Goal: Information Seeking & Learning: Learn about a topic

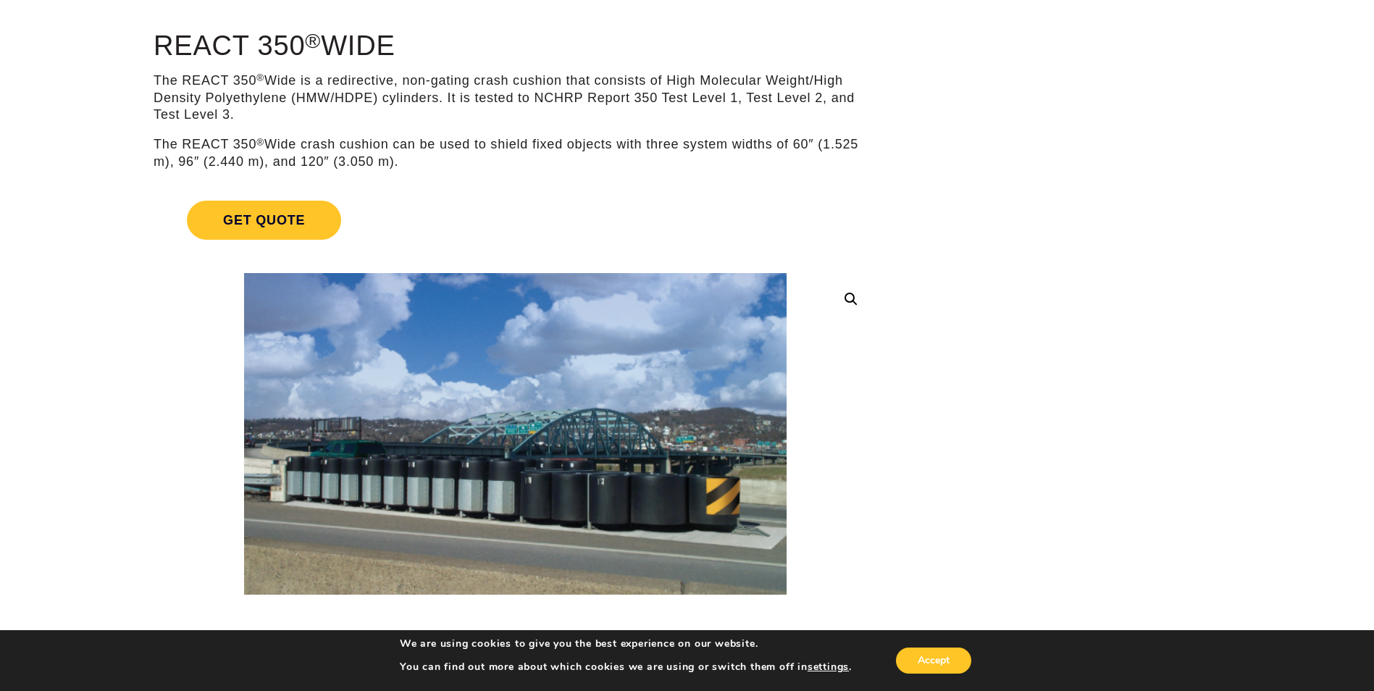
scroll to position [116, 0]
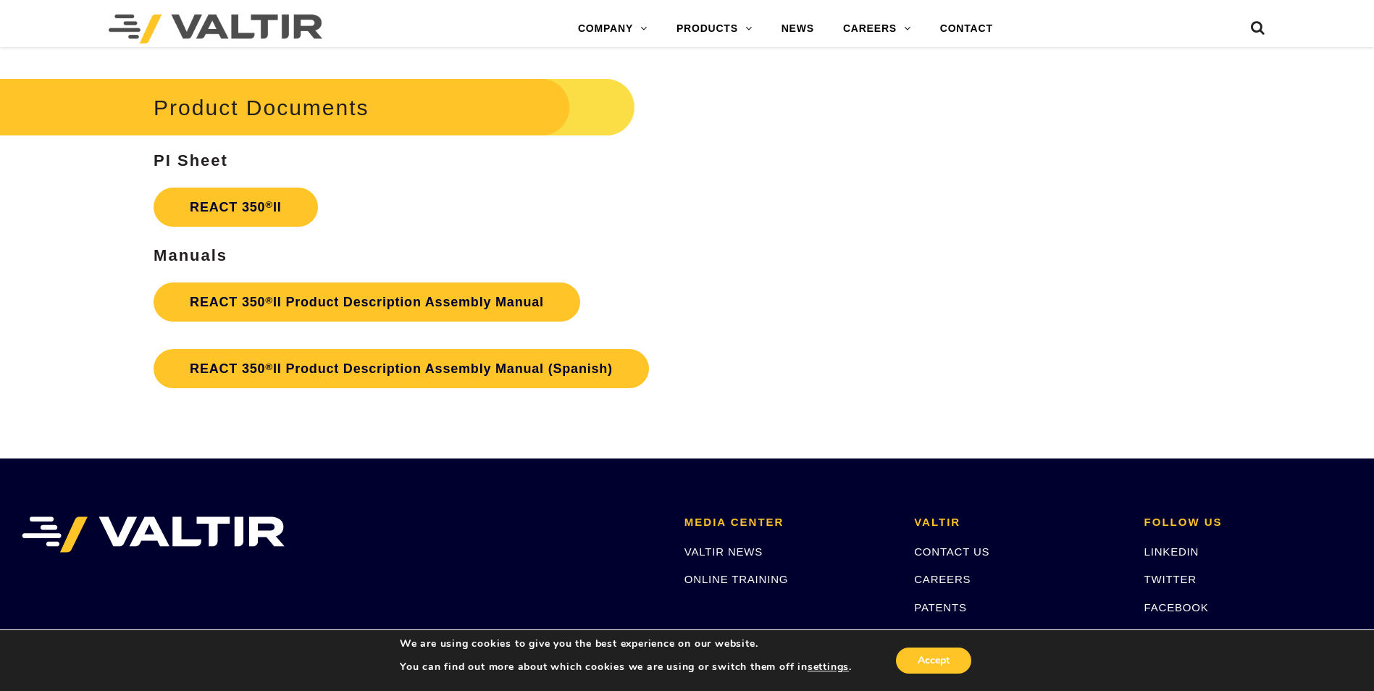
scroll to position [2637, 0]
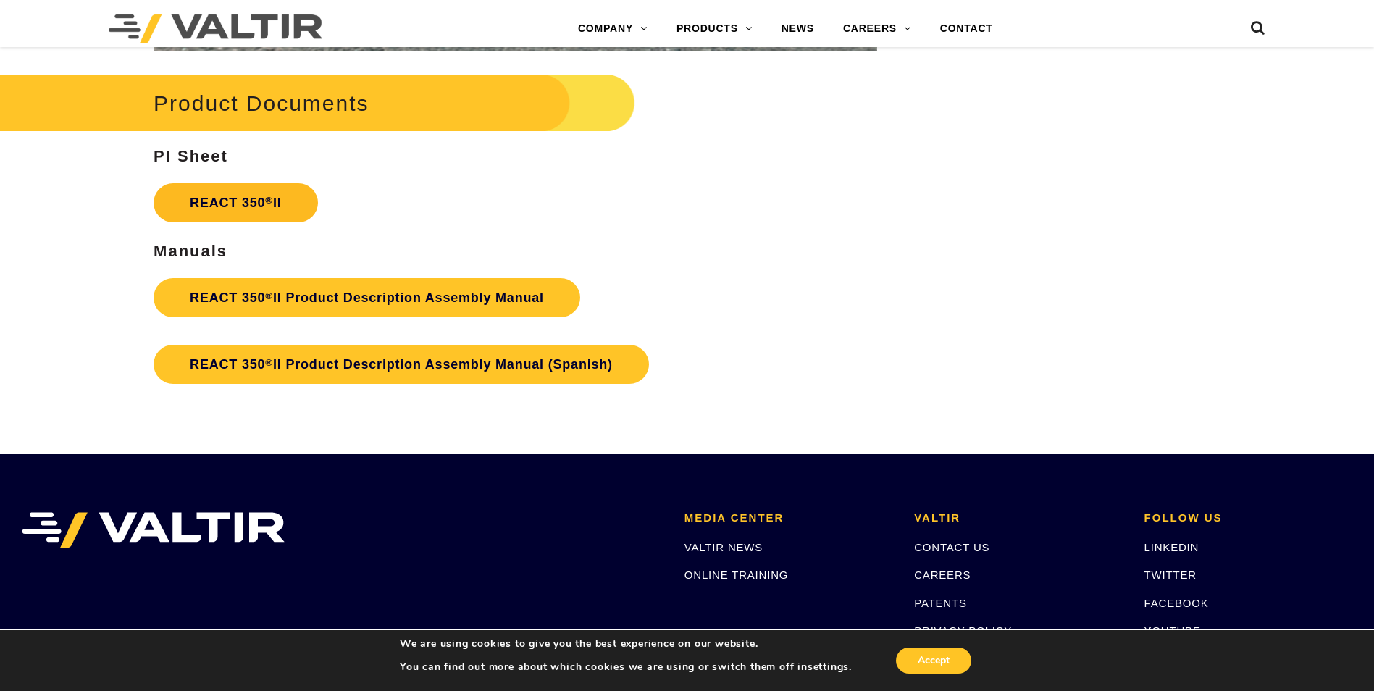
click at [236, 204] on link "REACT 350 ® II" at bounding box center [236, 202] width 164 height 39
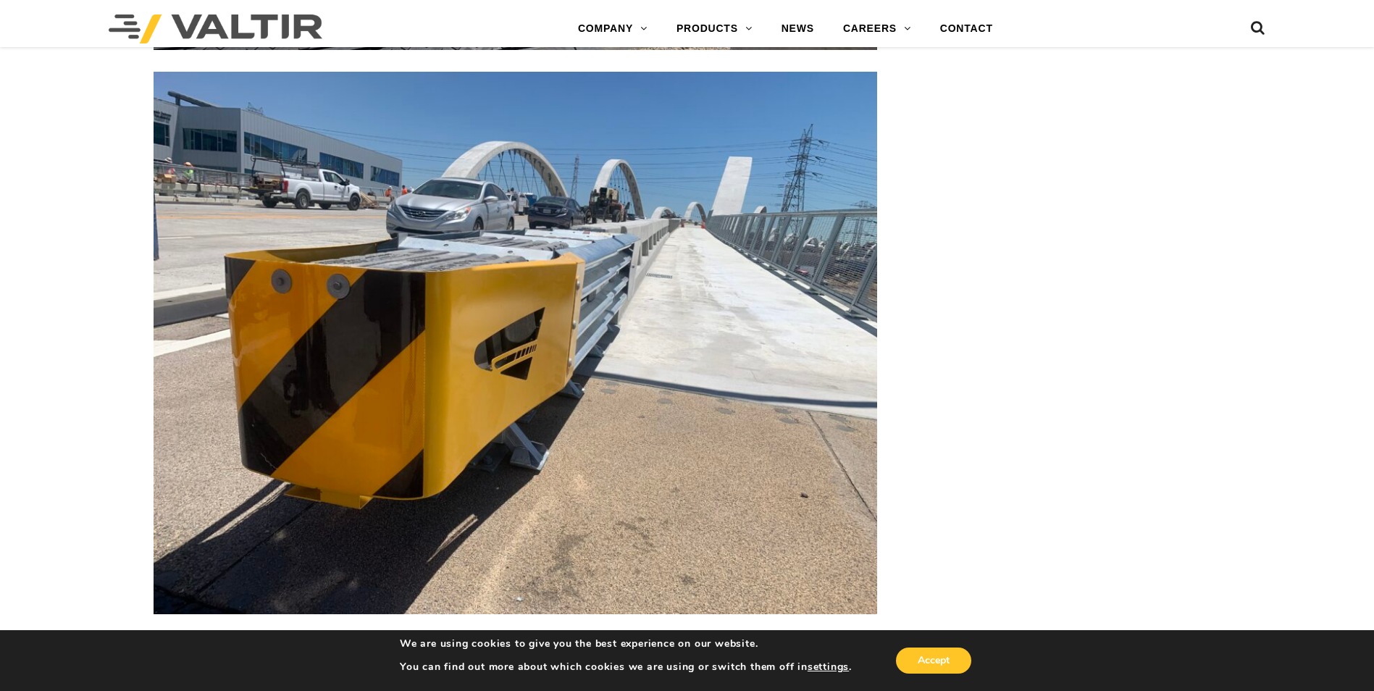
scroll to position [5160, 0]
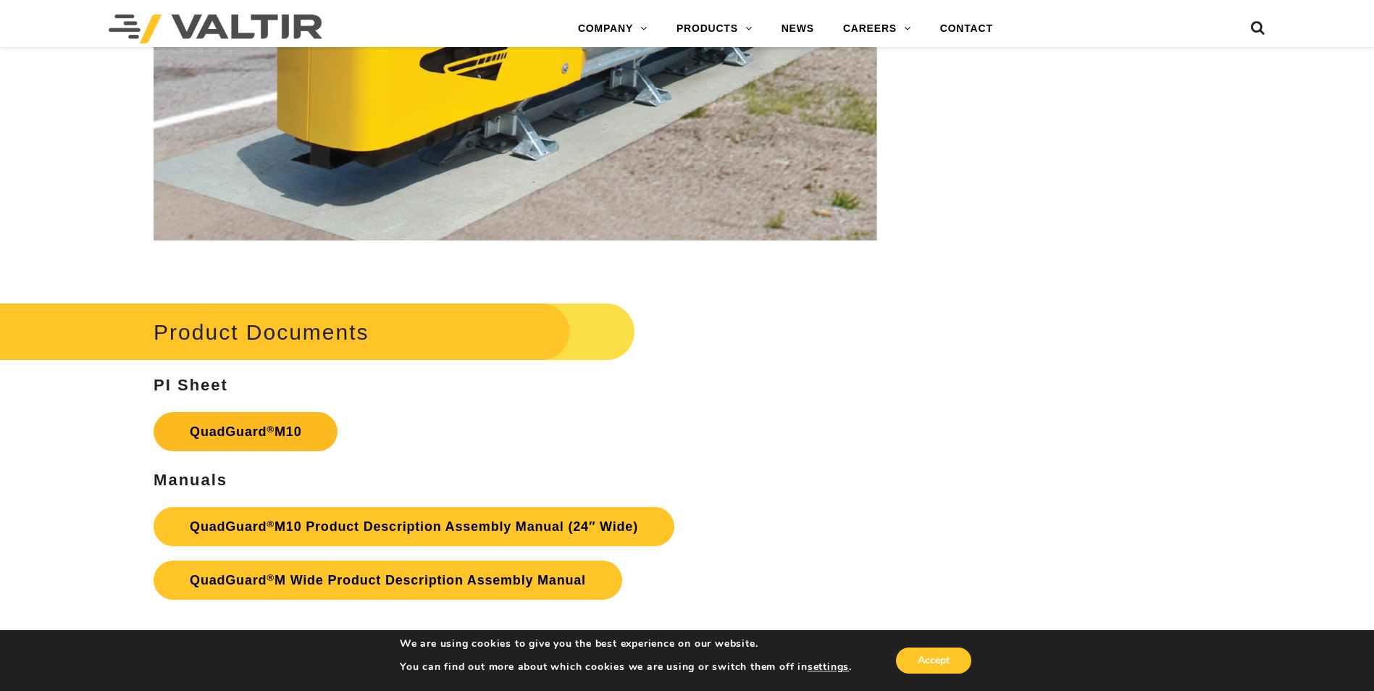
click at [284, 444] on link "QuadGuard ® M10" at bounding box center [246, 431] width 184 height 39
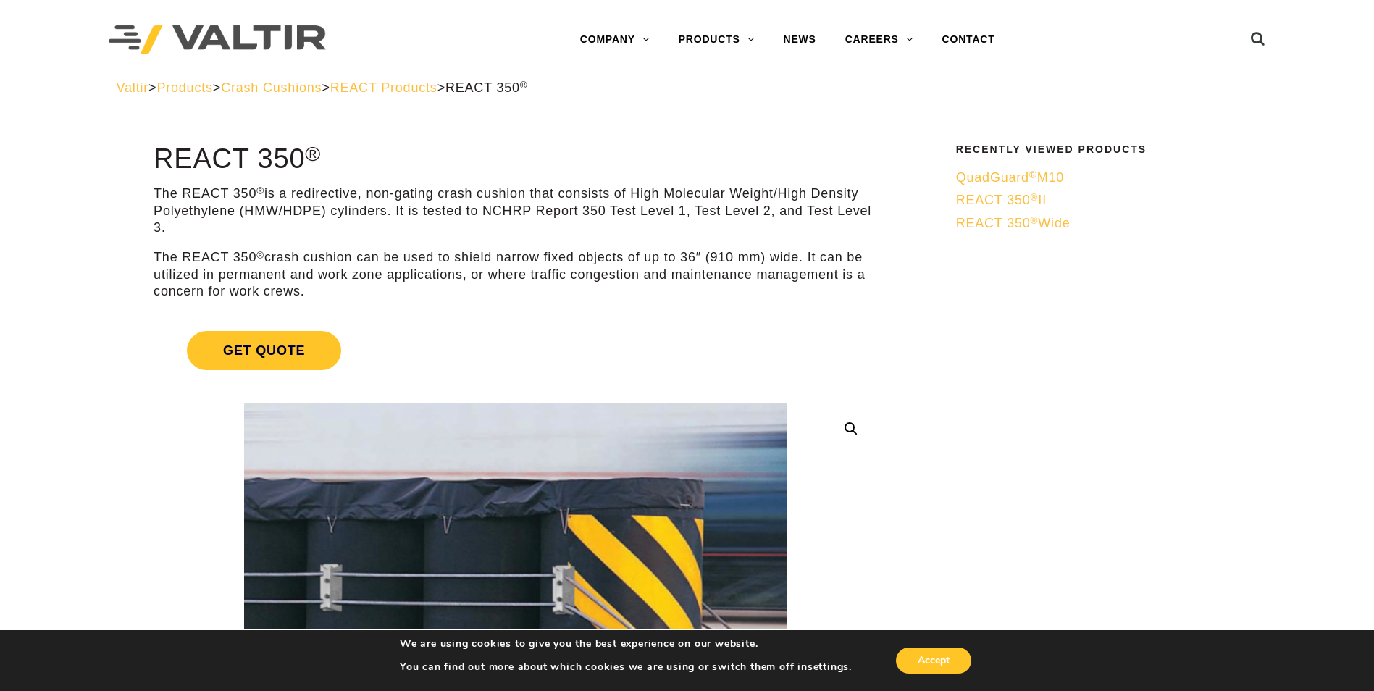
click at [1003, 198] on span "REACT 350 ® II" at bounding box center [1001, 200] width 91 height 14
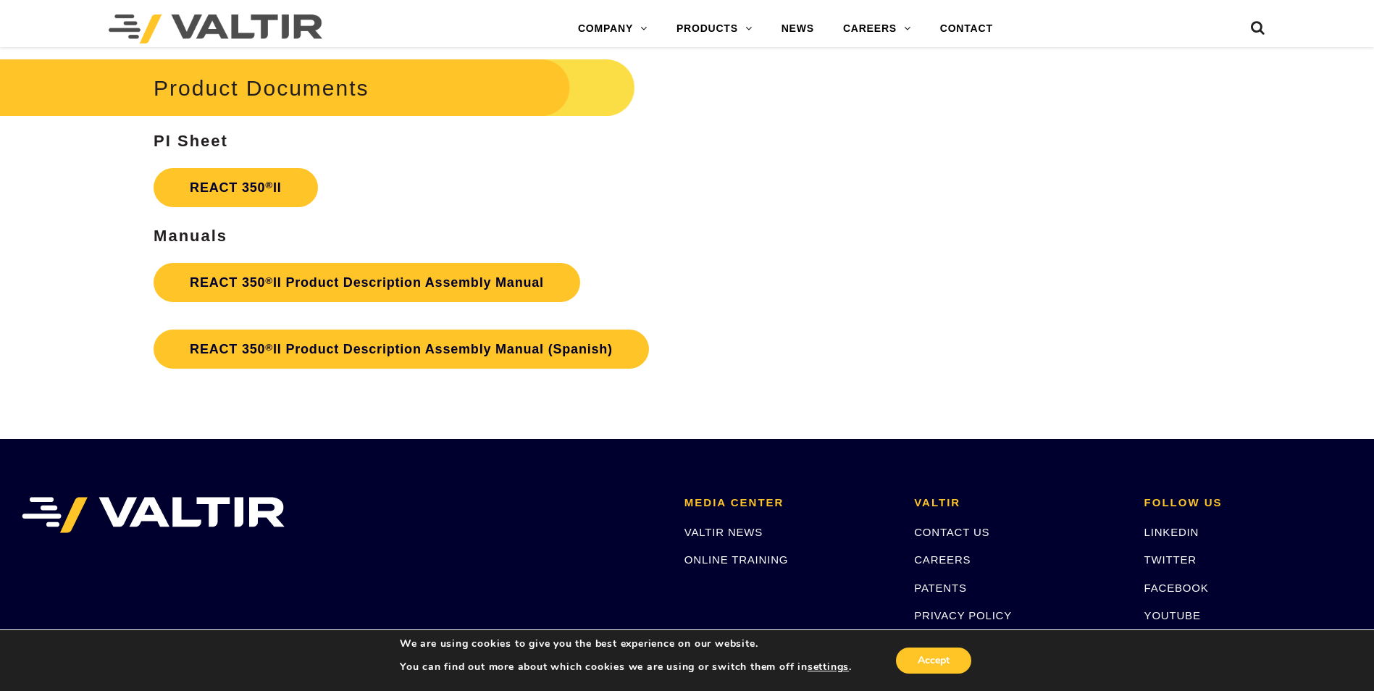
scroll to position [2617, 0]
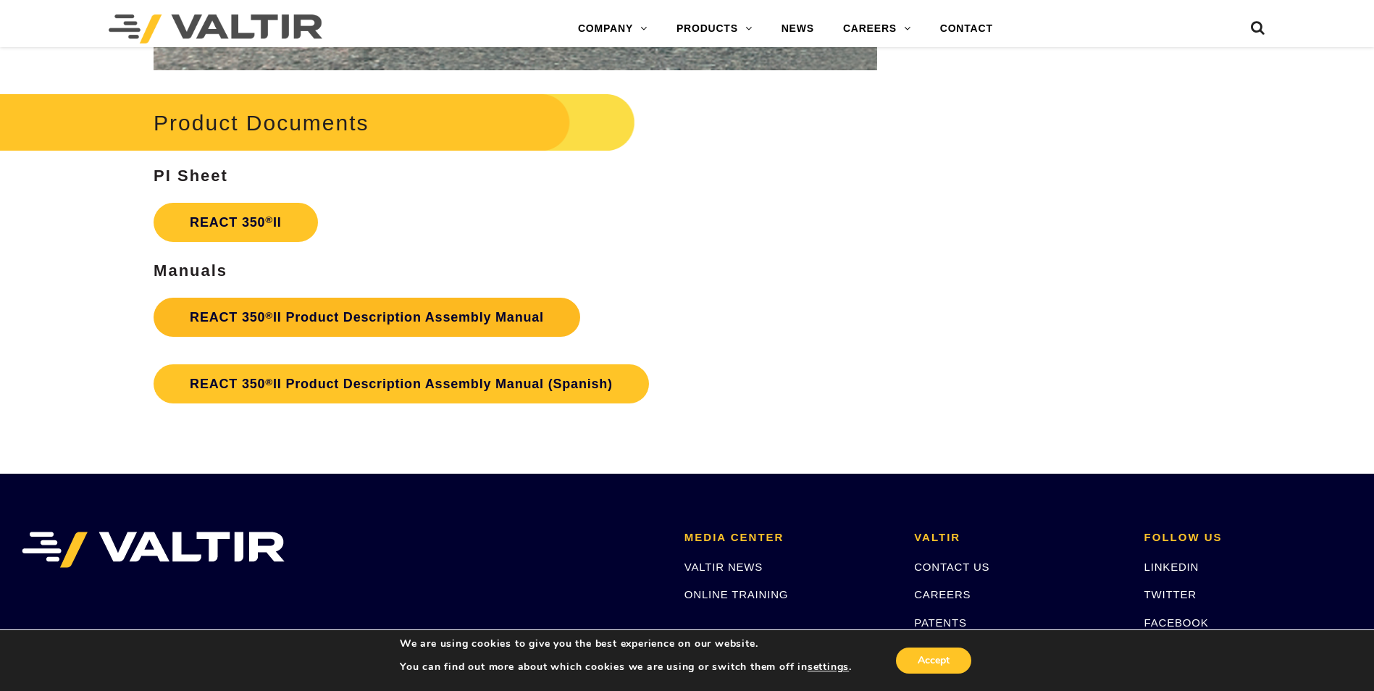
click at [395, 313] on link "REACT 350 ® II Product Description Assembly Manual" at bounding box center [367, 317] width 427 height 39
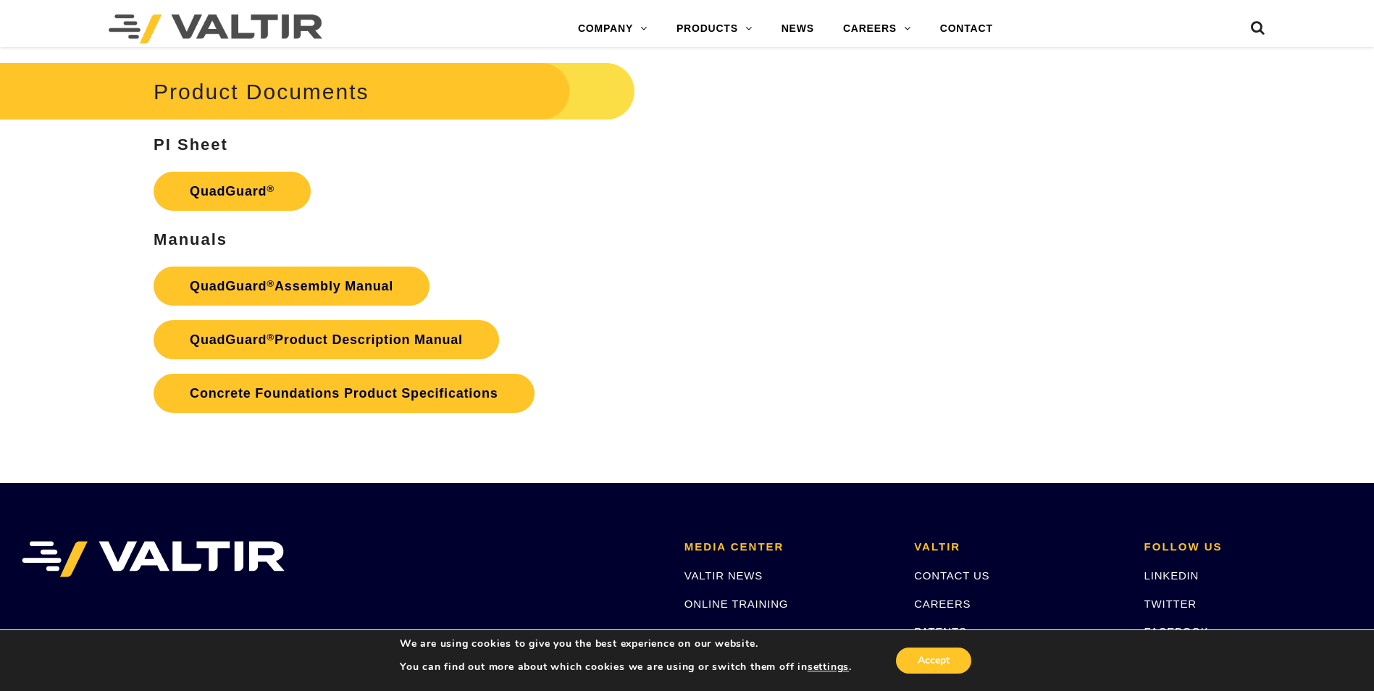
scroll to position [2985, 0]
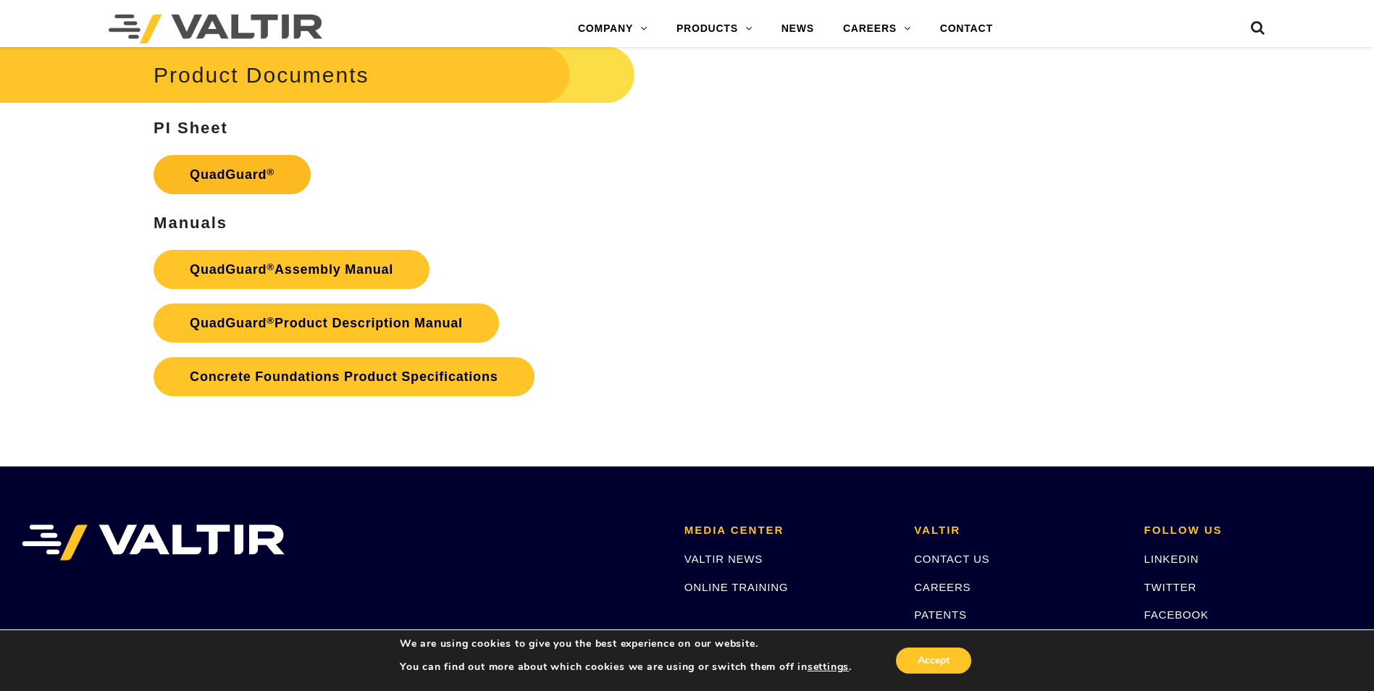
click at [225, 180] on link "QuadGuard ®" at bounding box center [232, 174] width 157 height 39
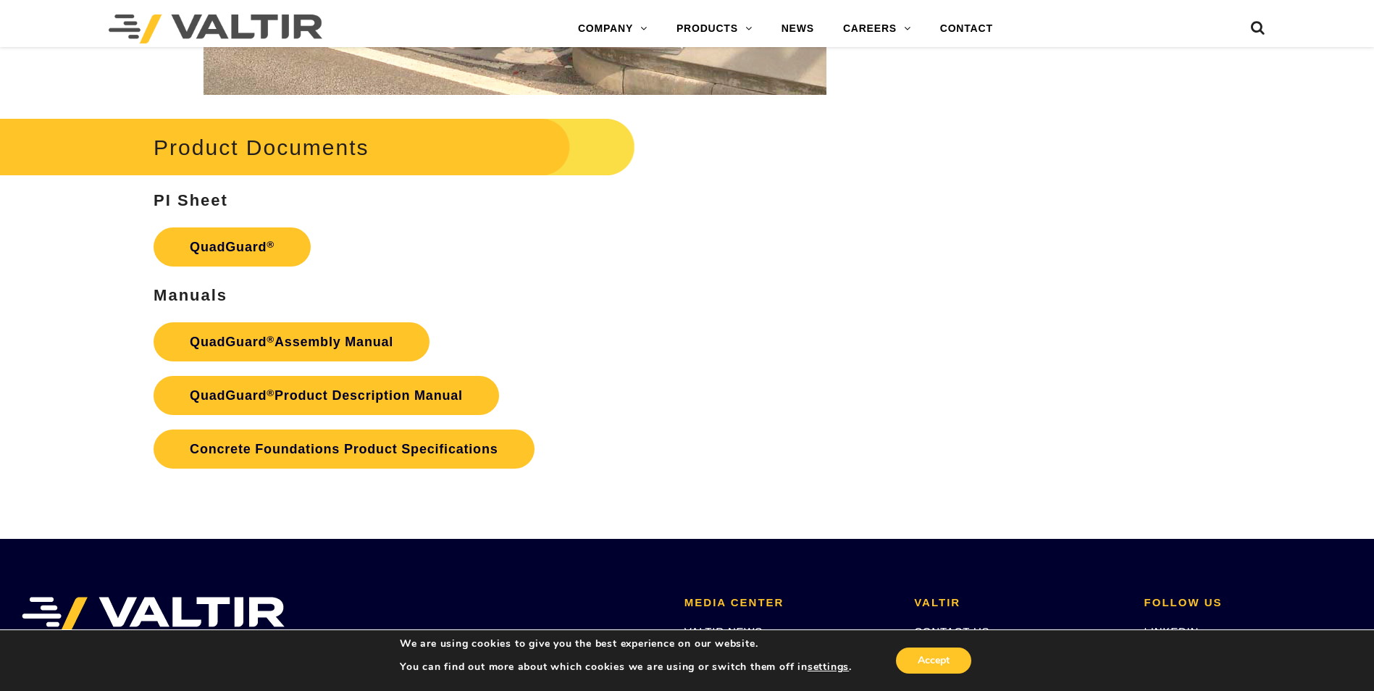
scroll to position [2917, 0]
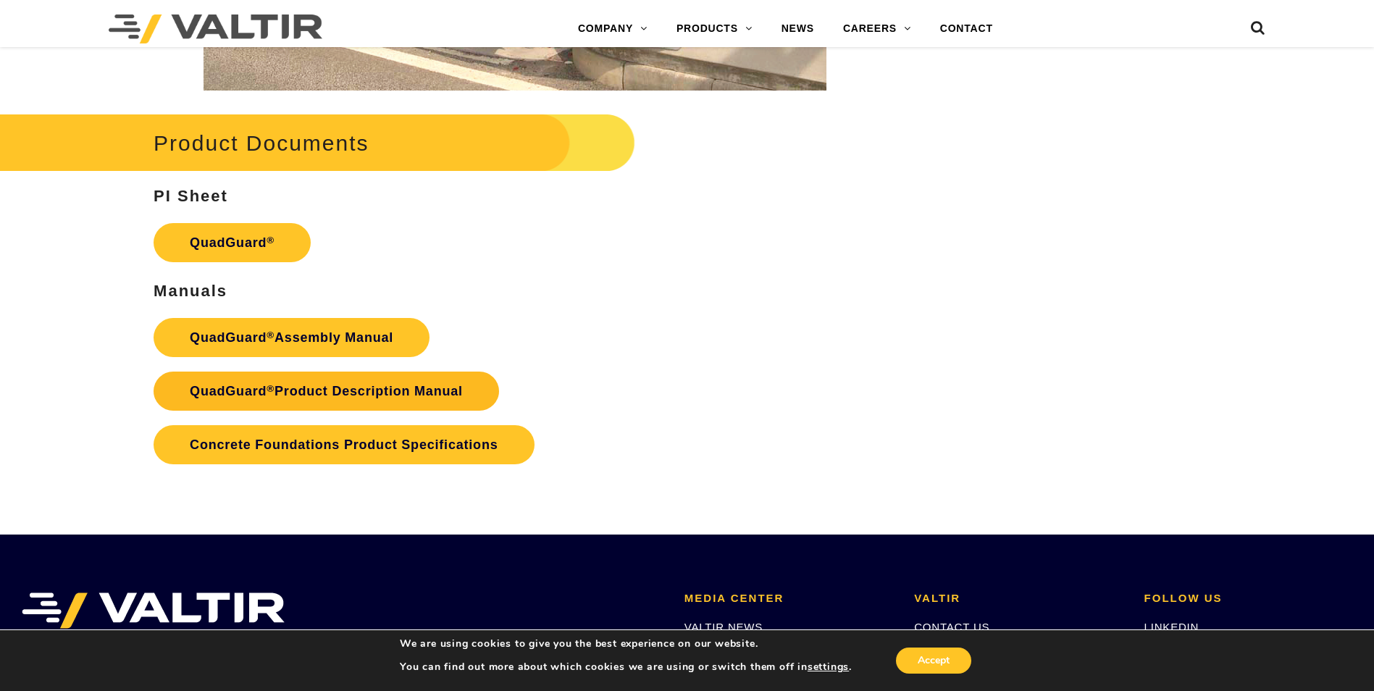
click at [325, 396] on link "QuadGuard ® Product Description Manual" at bounding box center [327, 391] width 346 height 39
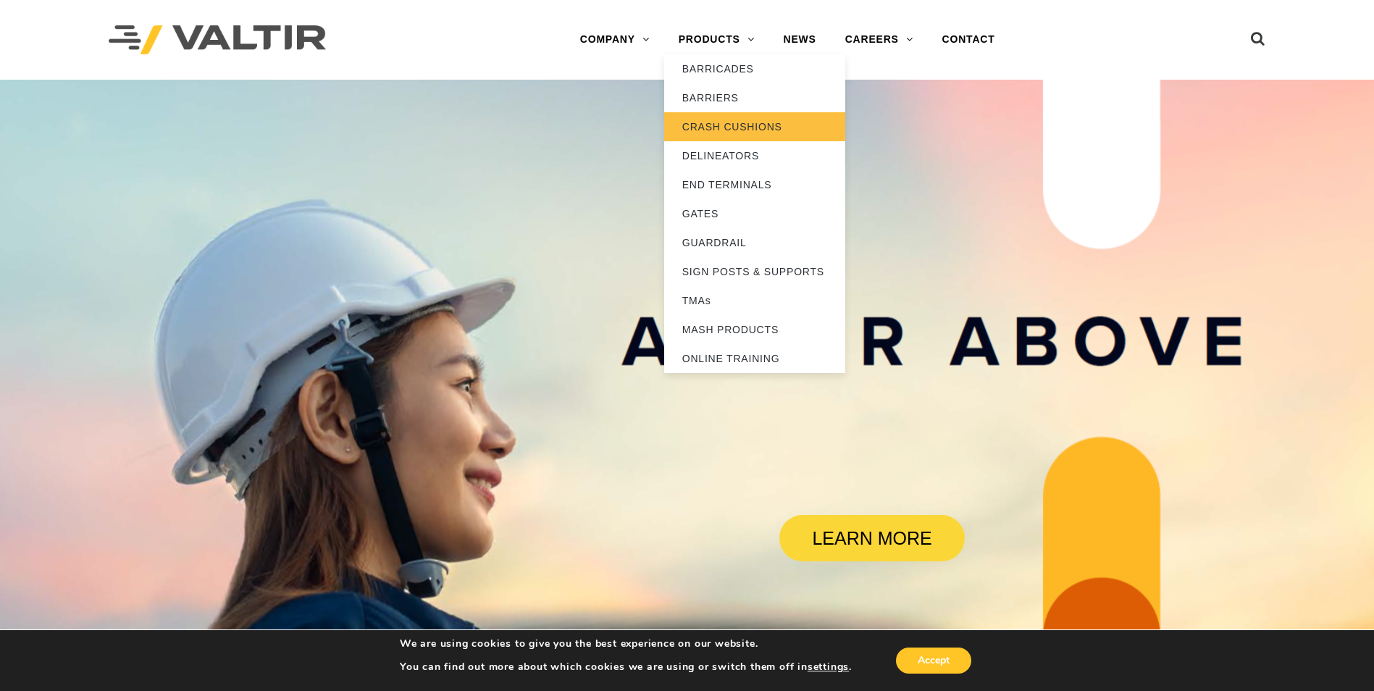
click at [735, 121] on link "CRASH CUSHIONS" at bounding box center [754, 126] width 181 height 29
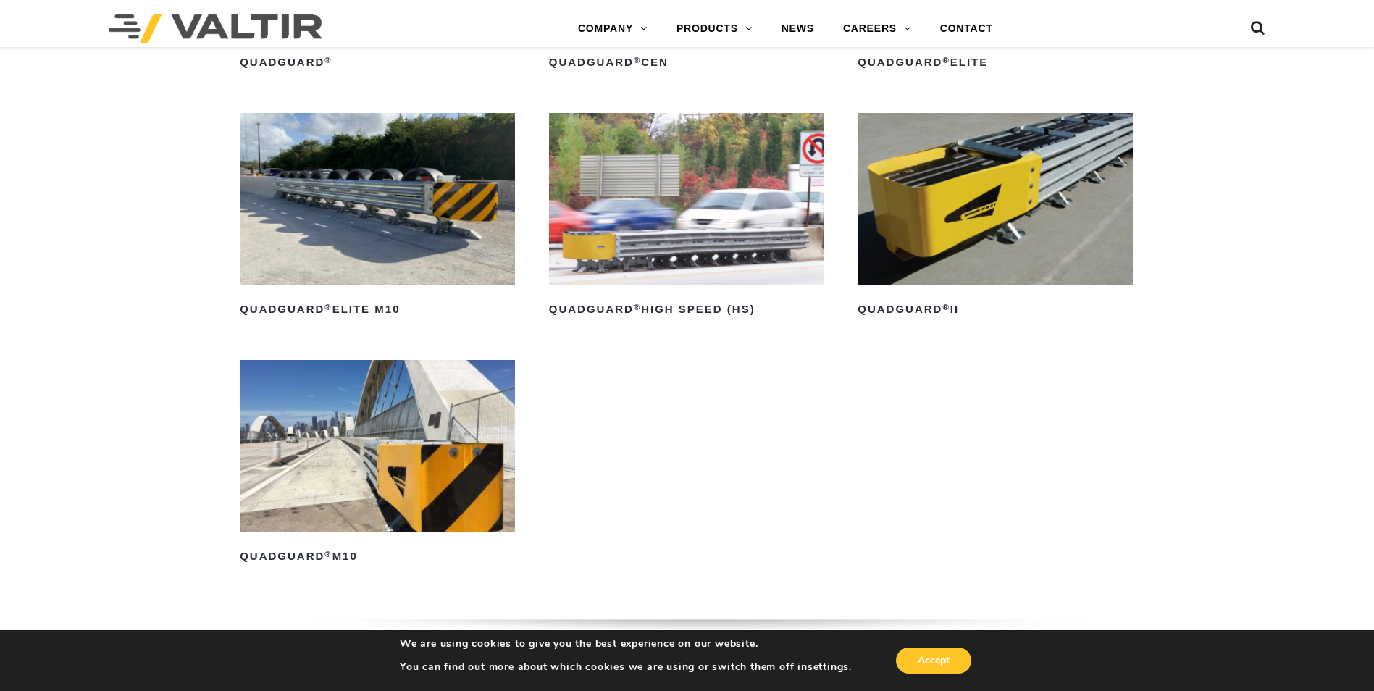
scroll to position [1239, 0]
